Goal: Task Accomplishment & Management: Manage account settings

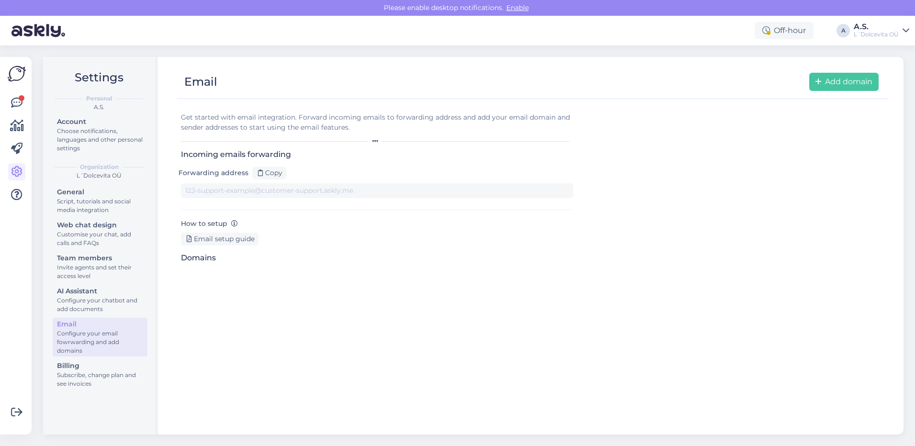
type input "[DOMAIN_NAME][EMAIL_ADDRESS][DOMAIN_NAME]"
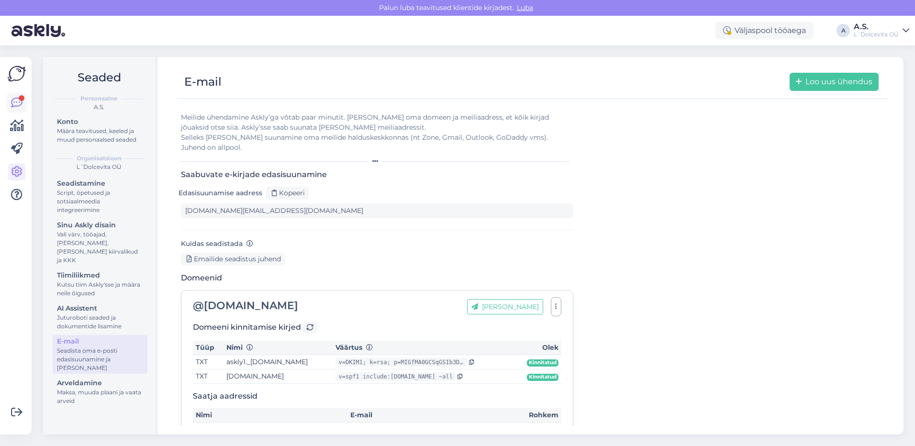
click at [17, 103] on icon at bounding box center [16, 102] width 11 height 11
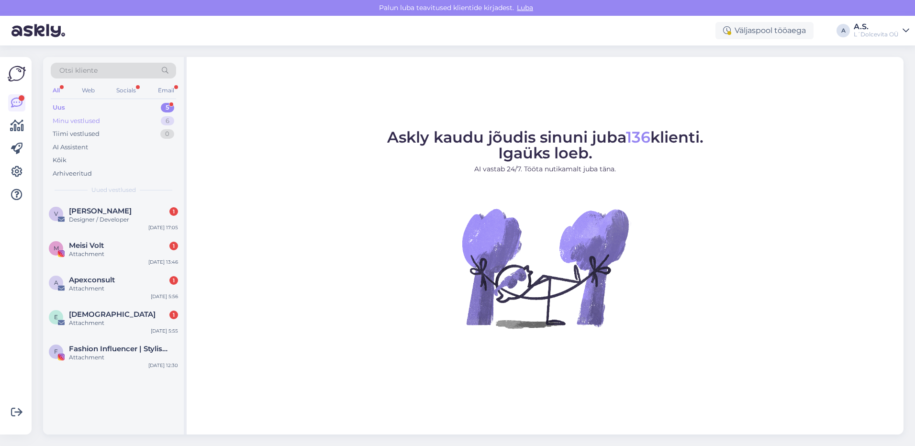
click at [113, 119] on div "Minu vestlused 6" at bounding box center [113, 120] width 125 height 13
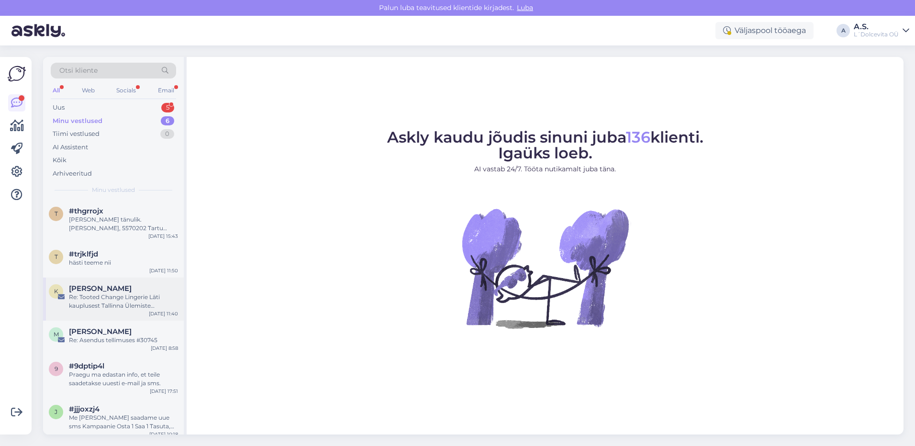
scroll to position [7, 0]
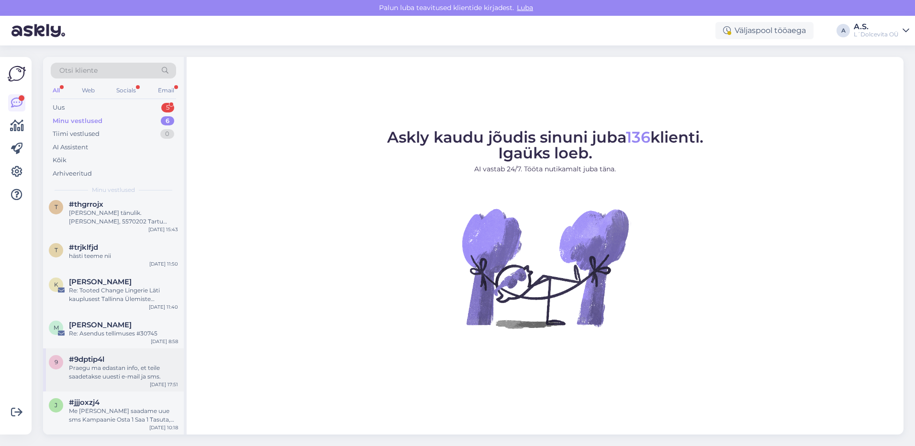
click at [150, 359] on div "#9dptip4l" at bounding box center [123, 359] width 109 height 9
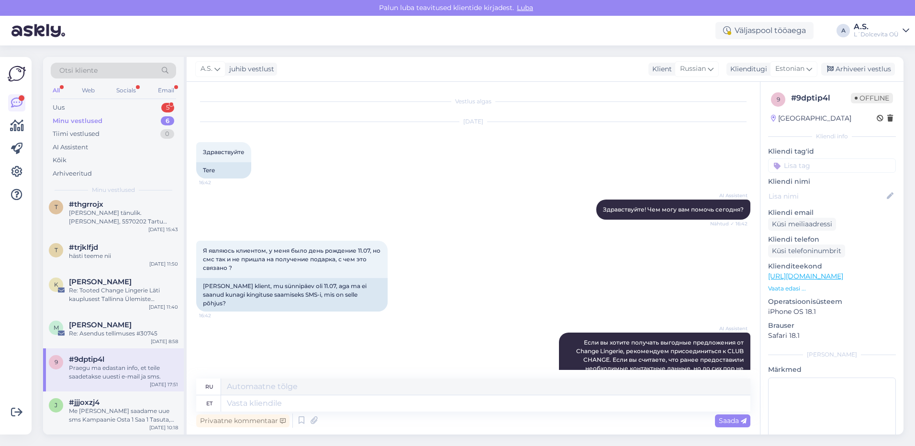
scroll to position [1775, 0]
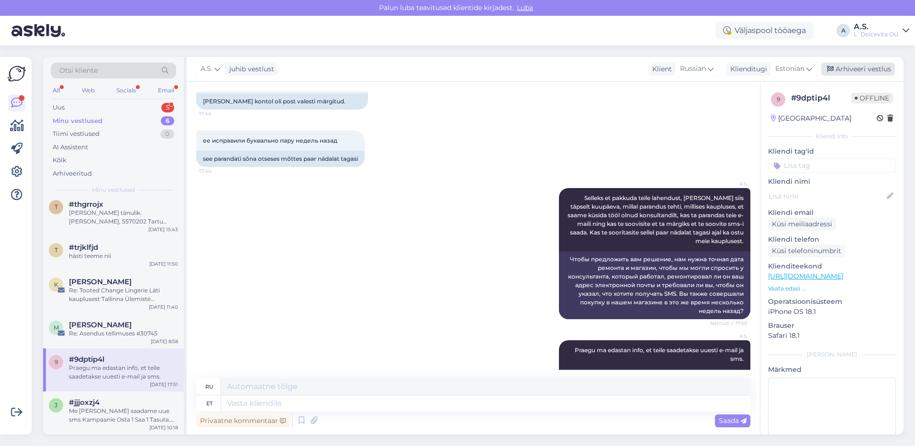
click at [854, 71] on div "Arhiveeri vestlus" at bounding box center [858, 69] width 74 height 13
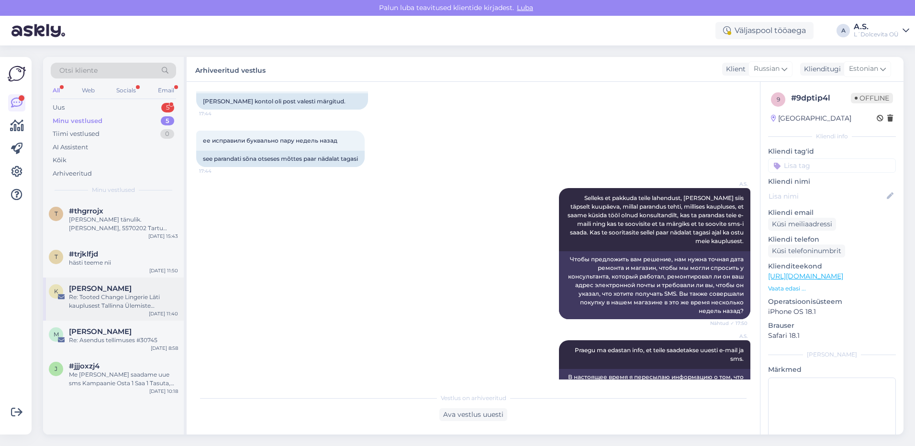
scroll to position [1774, 0]
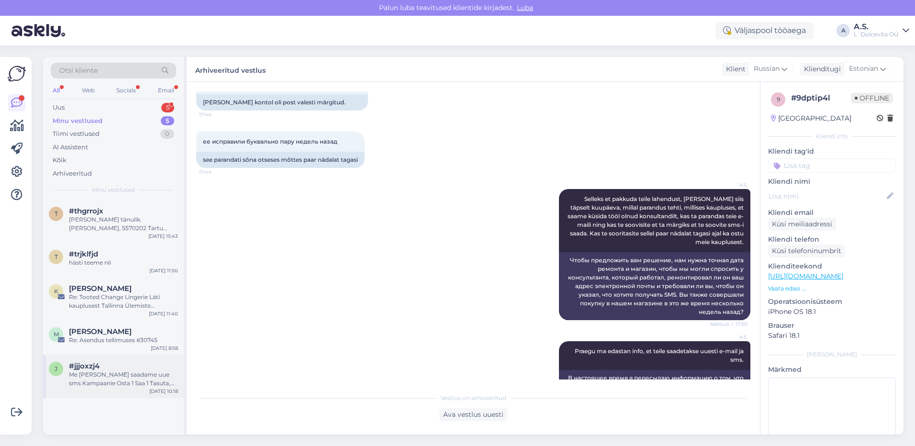
click at [123, 366] on div "#jjjoxzj4" at bounding box center [123, 366] width 109 height 9
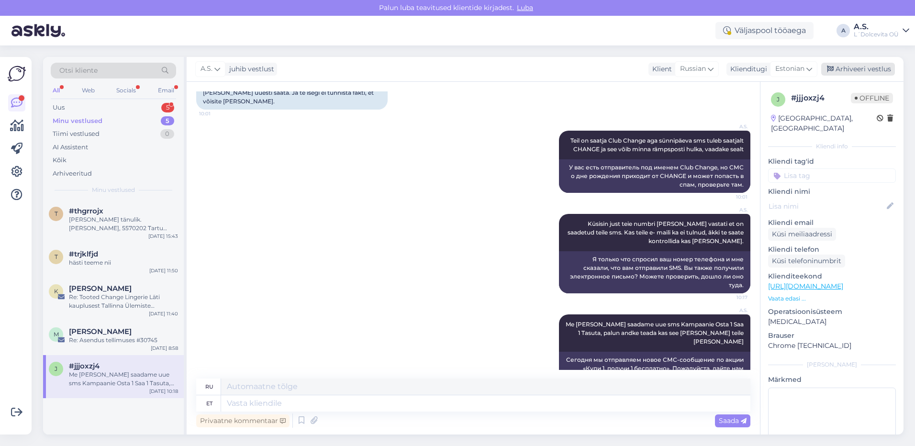
click at [860, 69] on div "Arhiveeri vestlus" at bounding box center [858, 69] width 74 height 13
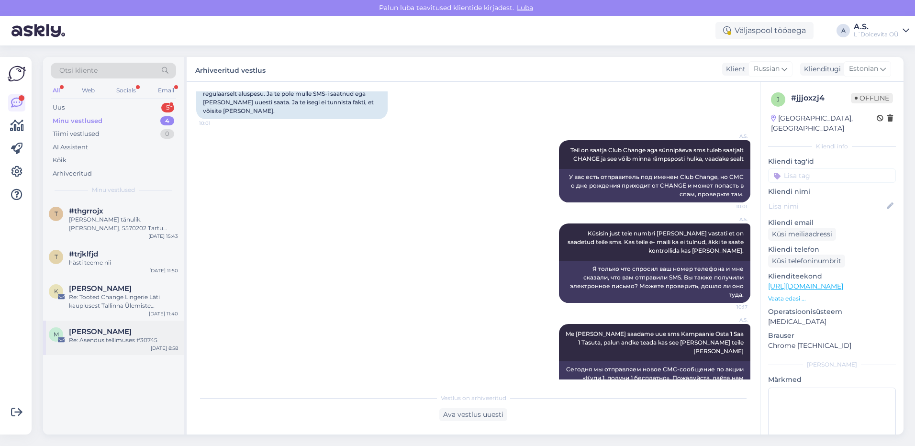
click at [147, 335] on div "[PERSON_NAME]" at bounding box center [123, 331] width 109 height 9
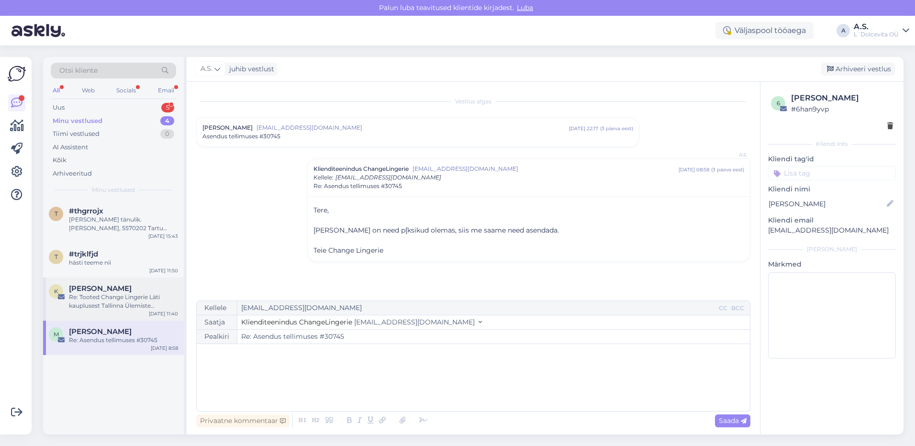
click at [136, 287] on div "[PERSON_NAME]" at bounding box center [123, 288] width 109 height 9
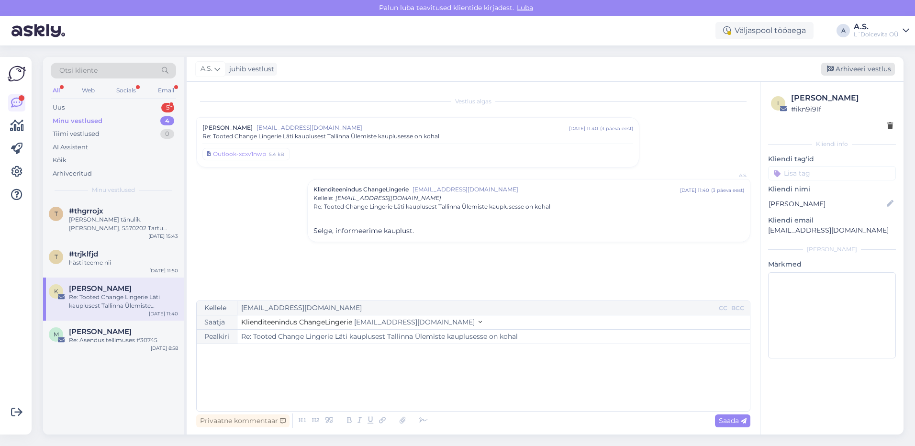
click at [866, 66] on div "Arhiveeri vestlus" at bounding box center [858, 69] width 74 height 13
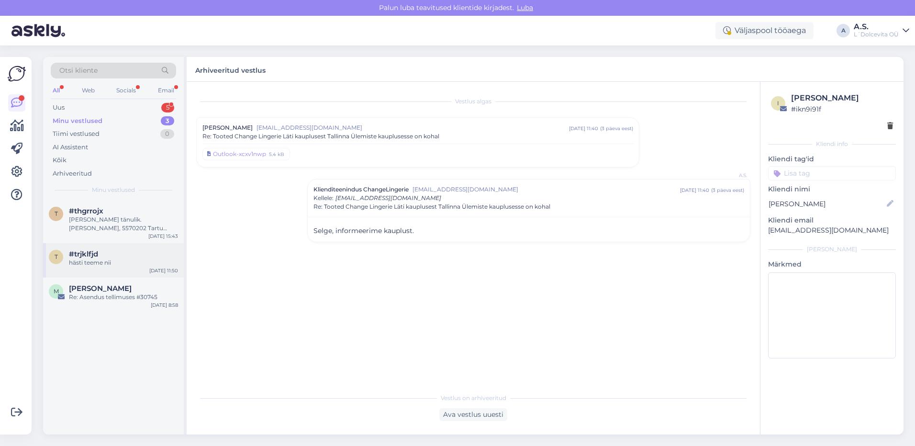
click at [123, 260] on div "hästi teeme nii" at bounding box center [123, 262] width 109 height 9
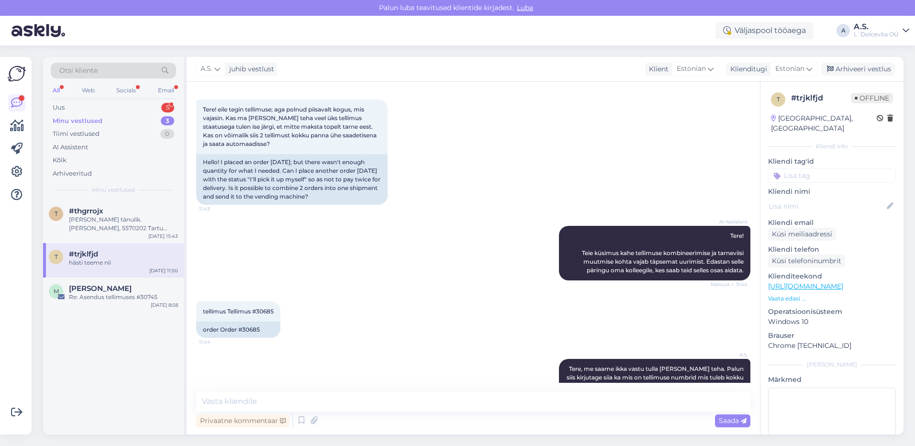
scroll to position [96, 0]
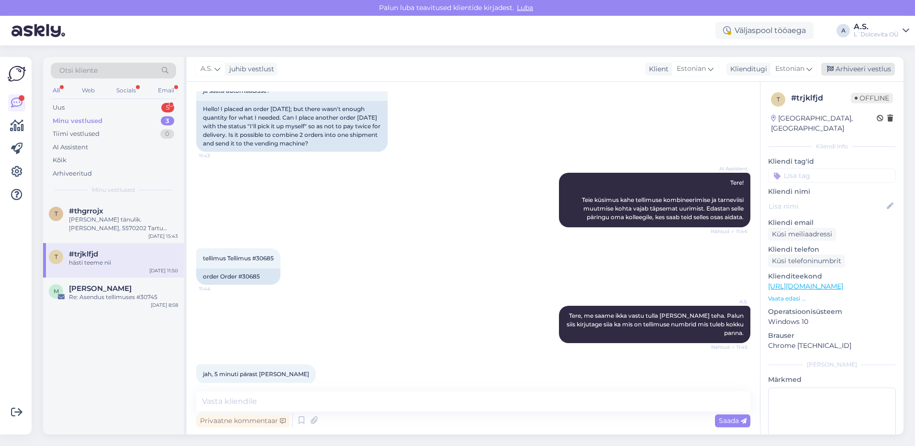
click at [852, 72] on div "Arhiveeri vestlus" at bounding box center [858, 69] width 74 height 13
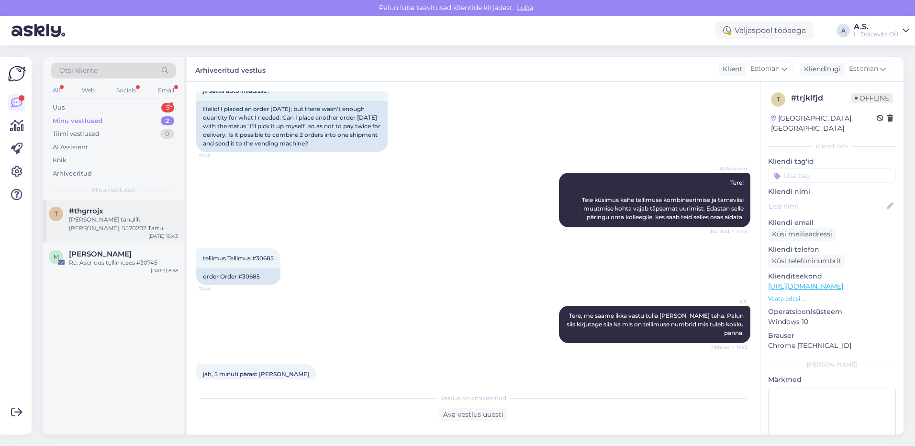
click at [109, 229] on div "[PERSON_NAME] tänulik. [PERSON_NAME], 5570202 Tartu kauplusega ei ole ühendust …" at bounding box center [123, 223] width 109 height 17
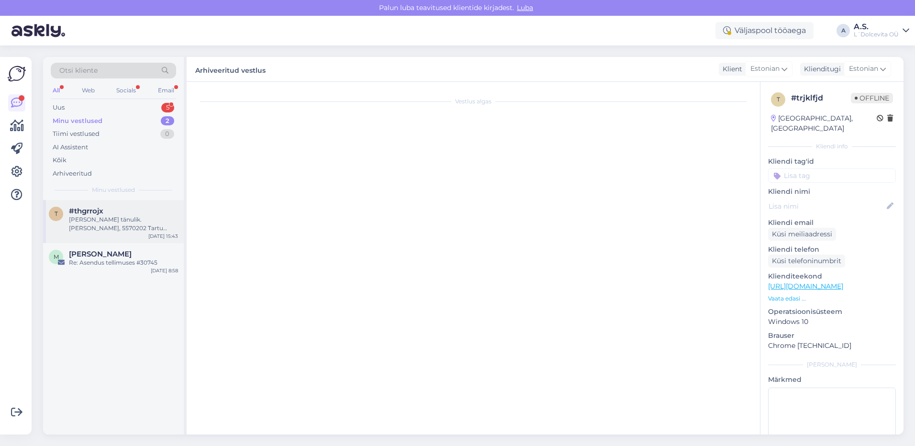
scroll to position [208, 0]
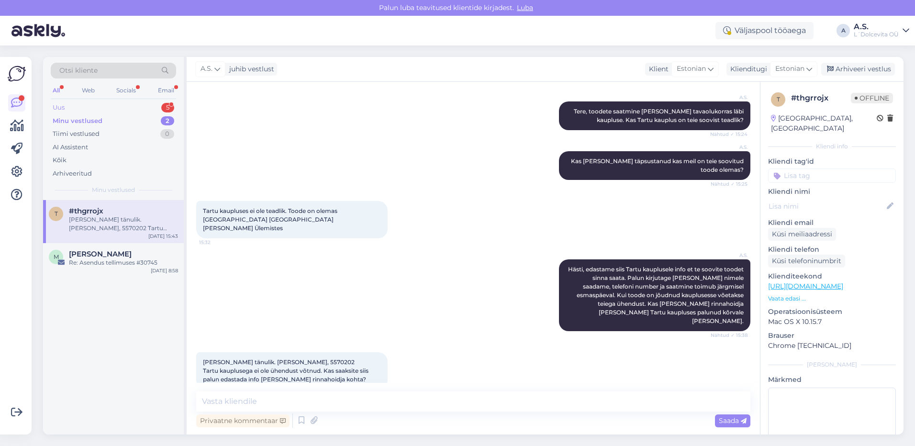
click at [72, 109] on div "Uus 5" at bounding box center [113, 107] width 125 height 13
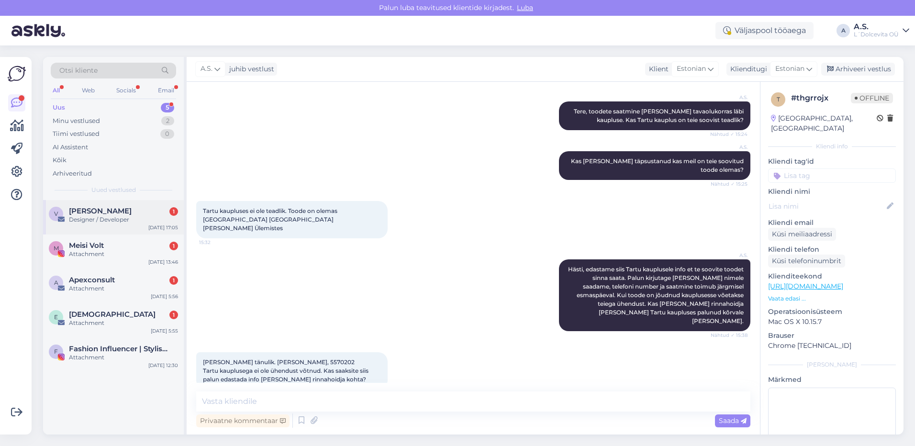
click at [135, 224] on div "v [PERSON_NAME] 1 Designer / Developer [DATE] 17:05" at bounding box center [113, 217] width 141 height 34
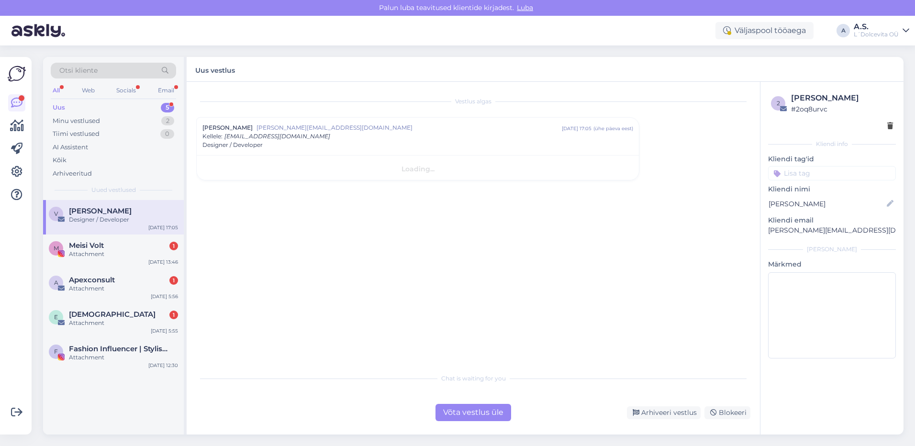
scroll to position [0, 0]
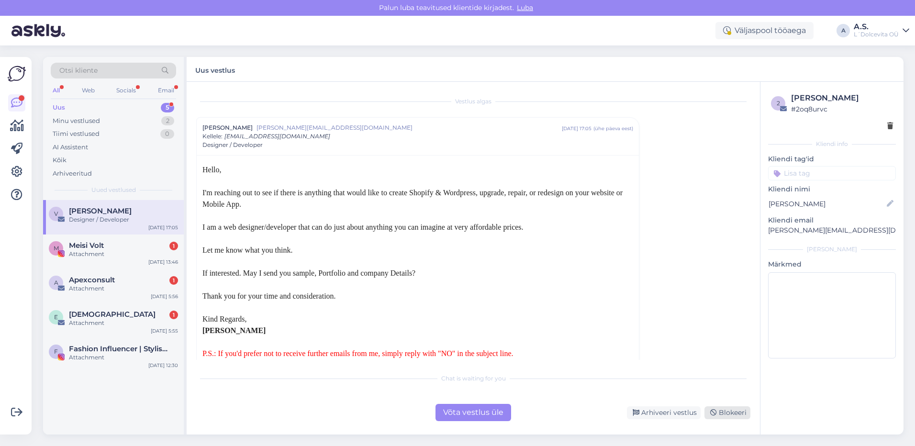
click at [730, 418] on div "Blokeeri" at bounding box center [727, 412] width 46 height 13
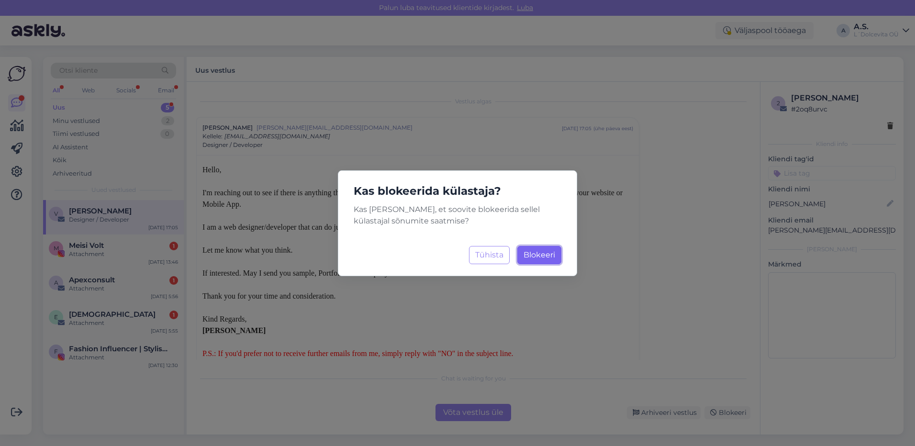
click at [539, 261] on button "Blokeeri Laadimine..." at bounding box center [539, 255] width 44 height 18
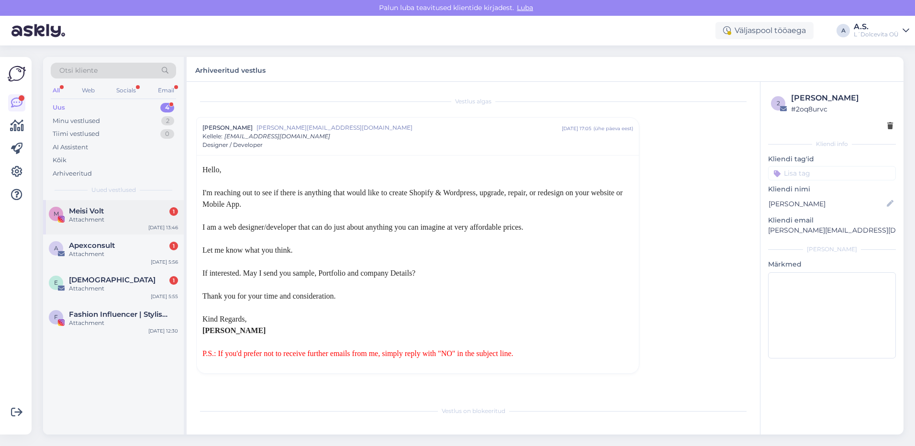
click at [119, 225] on div "M Meisi Volt 1 Attachment [DATE] 13:46" at bounding box center [113, 217] width 141 height 34
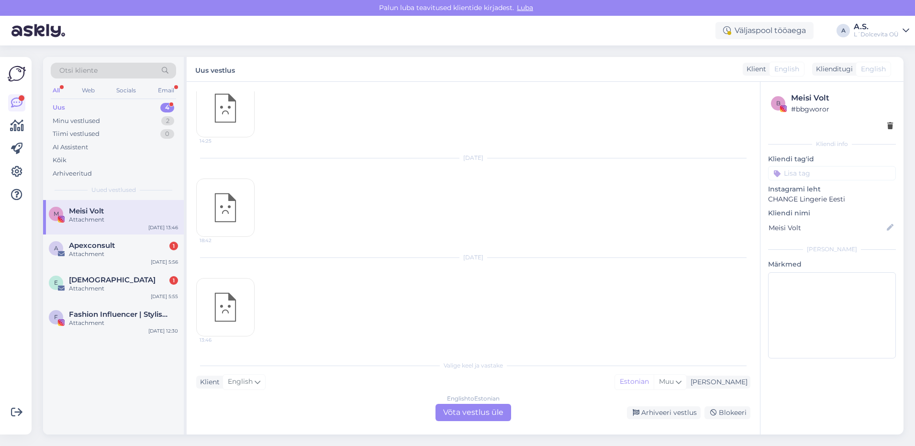
scroll to position [882, 0]
click at [685, 413] on div "Arhiveeri vestlus" at bounding box center [664, 412] width 74 height 13
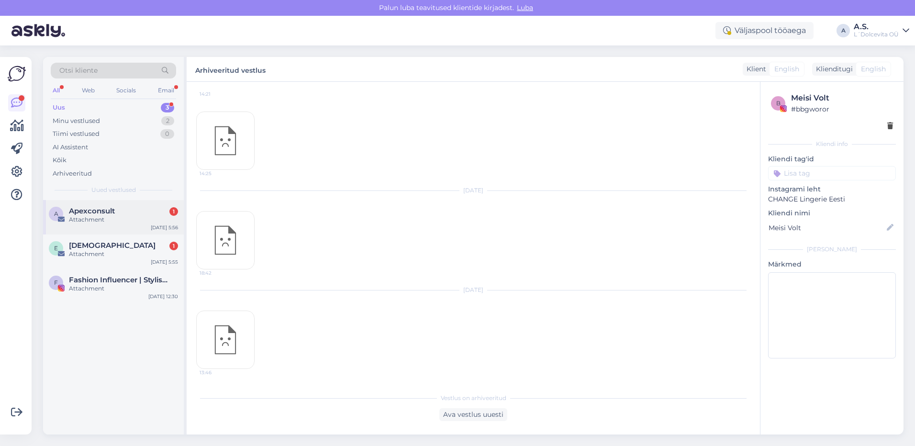
click at [125, 224] on div "A Apexconsult 1 Attachment [DATE] 5:56" at bounding box center [113, 217] width 141 height 34
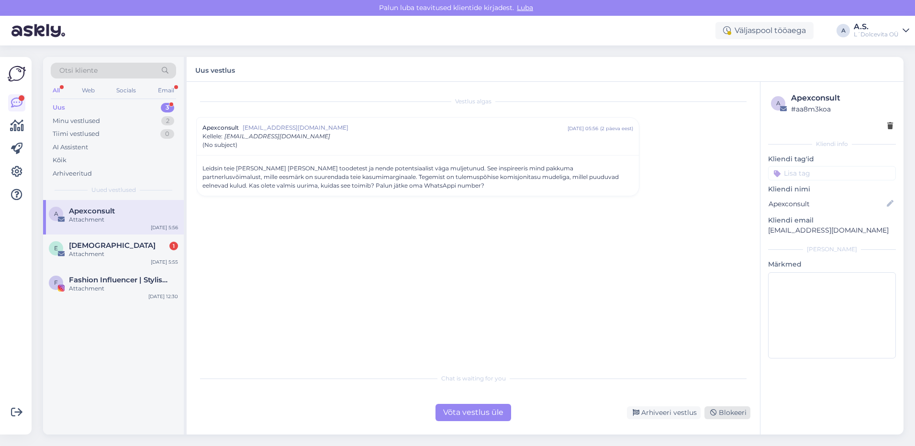
click at [730, 410] on div "Blokeeri" at bounding box center [727, 412] width 46 height 13
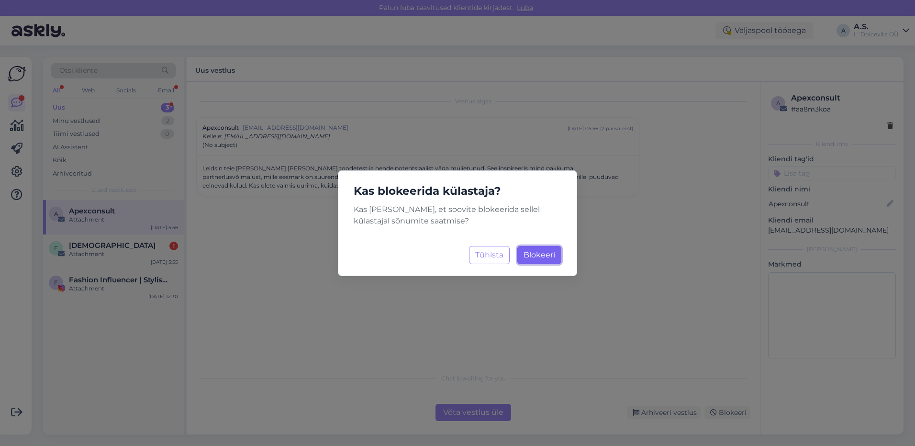
click at [531, 249] on button "Blokeeri Laadimine..." at bounding box center [539, 255] width 44 height 18
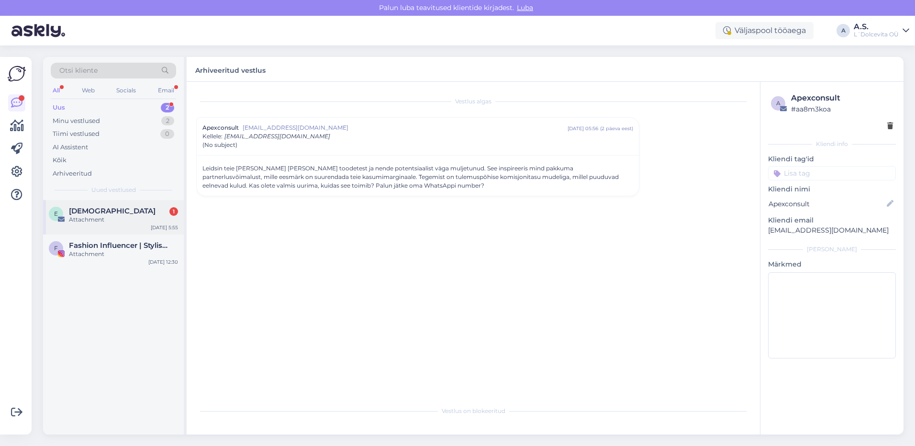
click at [150, 214] on div "[DEMOGRAPHIC_DATA] 1" at bounding box center [123, 211] width 109 height 9
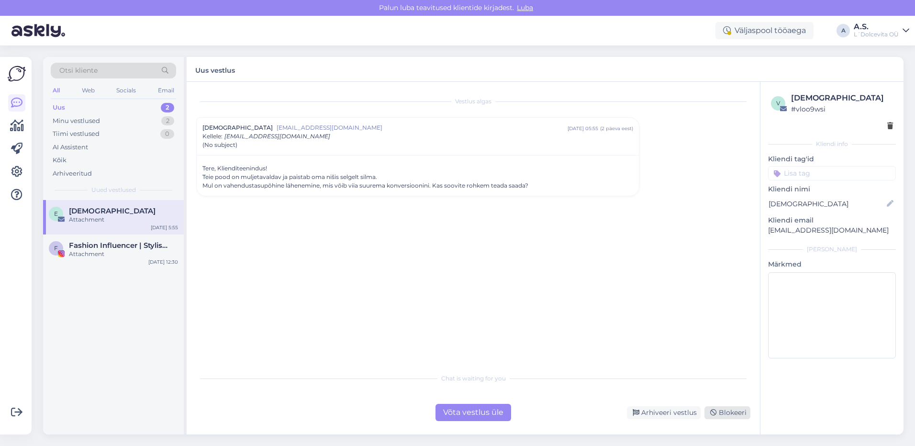
click at [726, 416] on div "Blokeeri" at bounding box center [727, 412] width 46 height 13
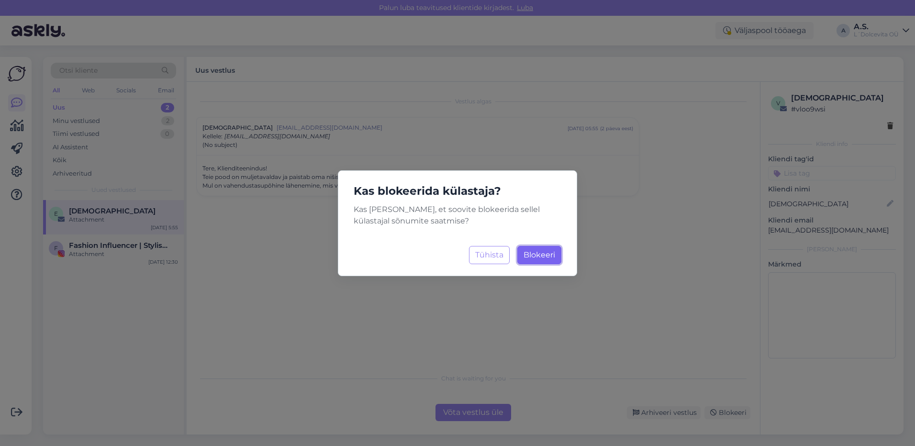
click at [544, 258] on span "Blokeeri" at bounding box center [539, 254] width 32 height 9
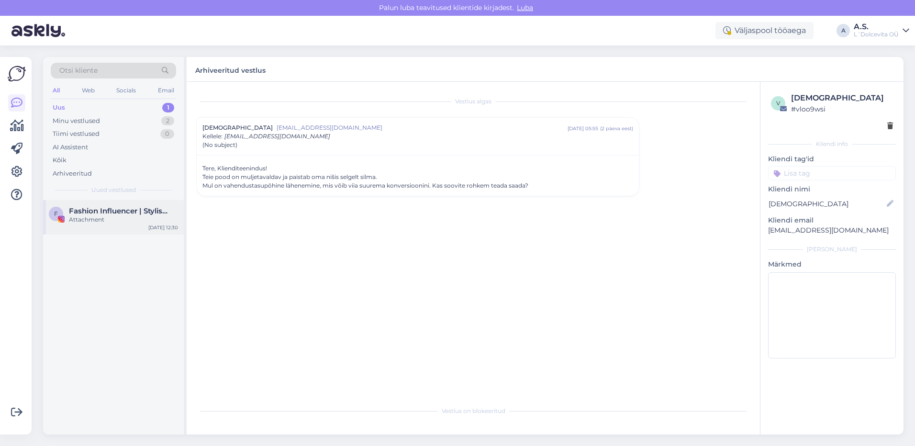
click at [167, 218] on div "Attachment" at bounding box center [123, 219] width 109 height 9
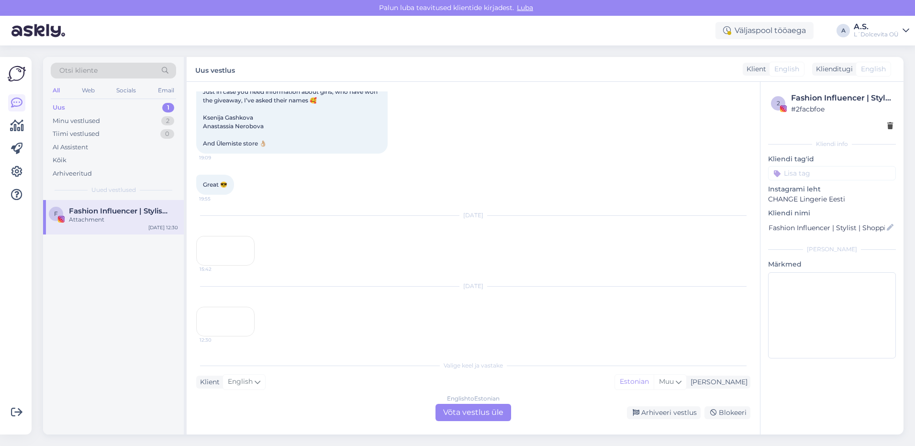
scroll to position [1536, 0]
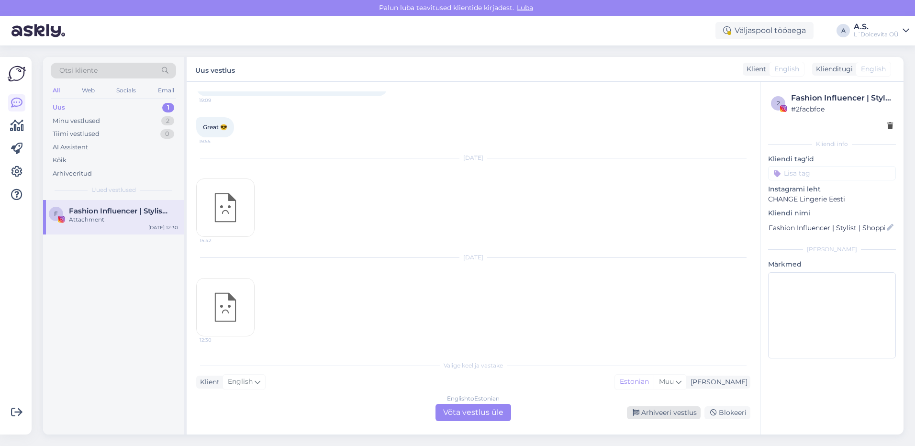
click at [674, 411] on div "Arhiveeri vestlus" at bounding box center [664, 412] width 74 height 13
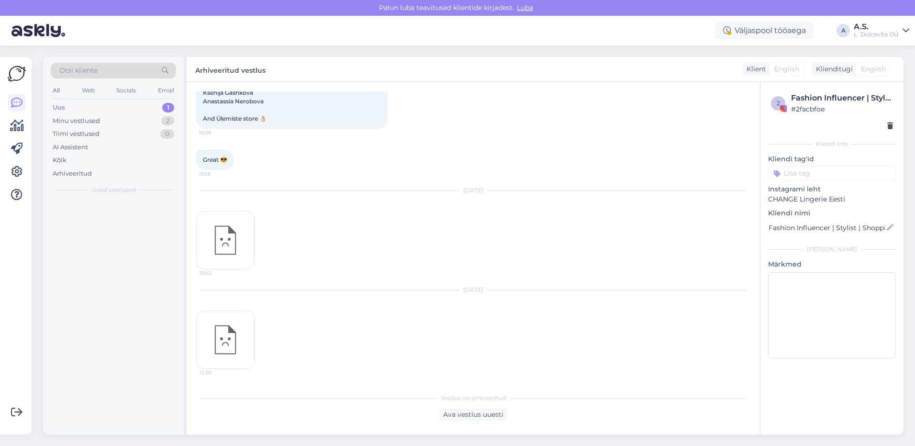
scroll to position [1503, 0]
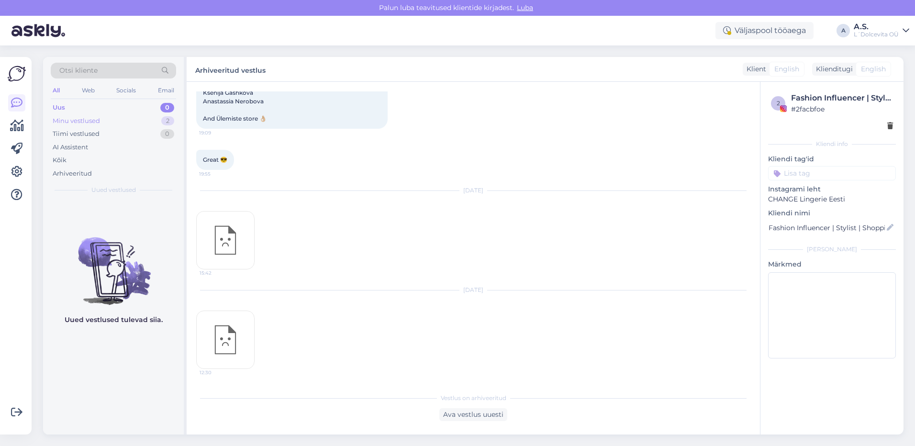
click at [110, 123] on div "Minu vestlused 2" at bounding box center [113, 120] width 125 height 13
